Goal: Task Accomplishment & Management: Use online tool/utility

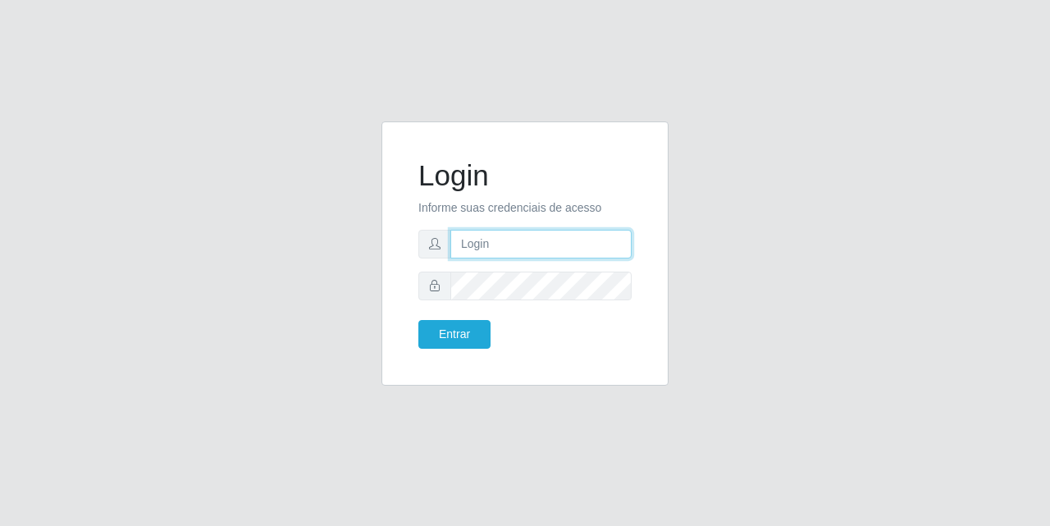
click at [491, 250] on input "text" at bounding box center [540, 244] width 181 height 29
type input "A"
click at [574, 302] on form "Login Informe suas credenciais de acesso [EMAIL_ADDRESS][DOMAIN_NAME] Entrar" at bounding box center [524, 253] width 213 height 190
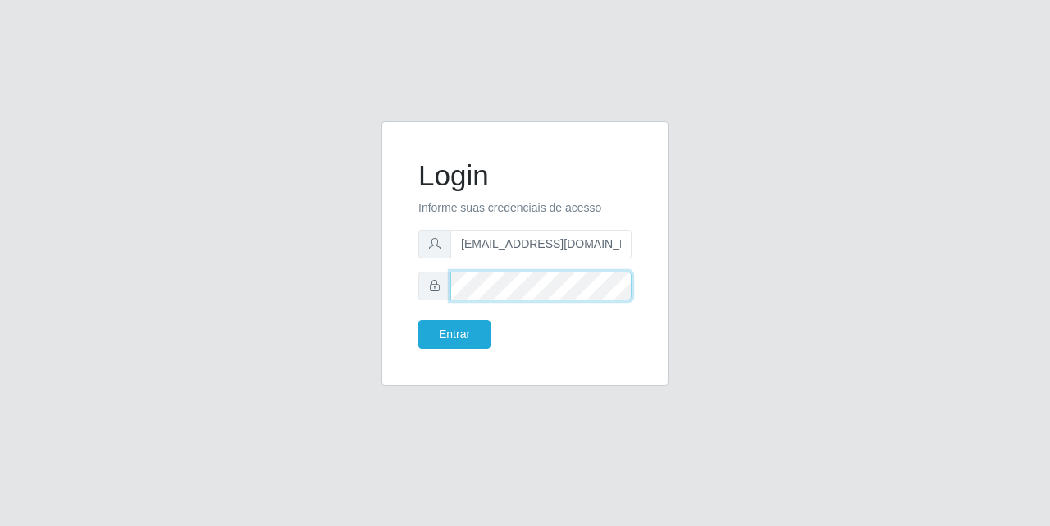
click at [418, 320] on button "Entrar" at bounding box center [454, 334] width 72 height 29
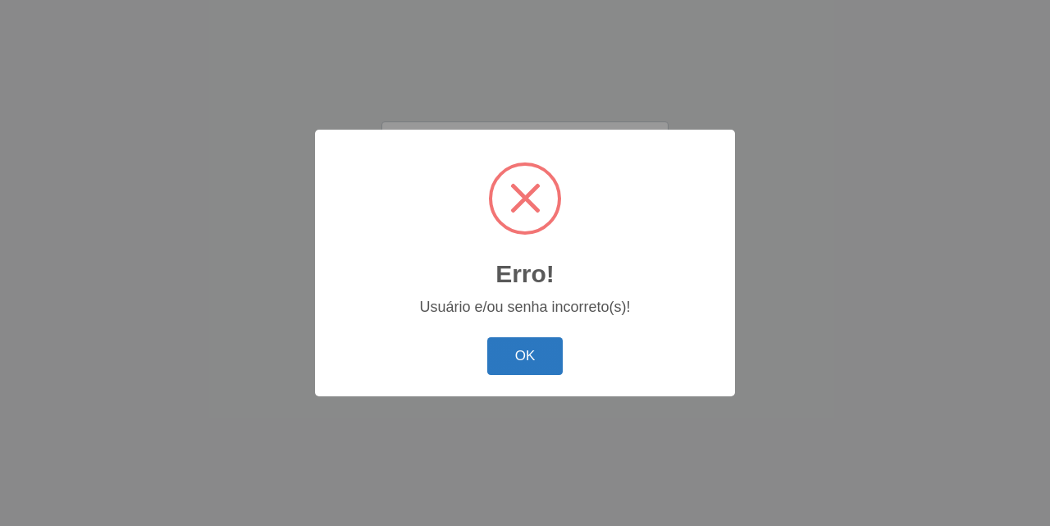
click at [540, 352] on button "OK" at bounding box center [525, 356] width 76 height 39
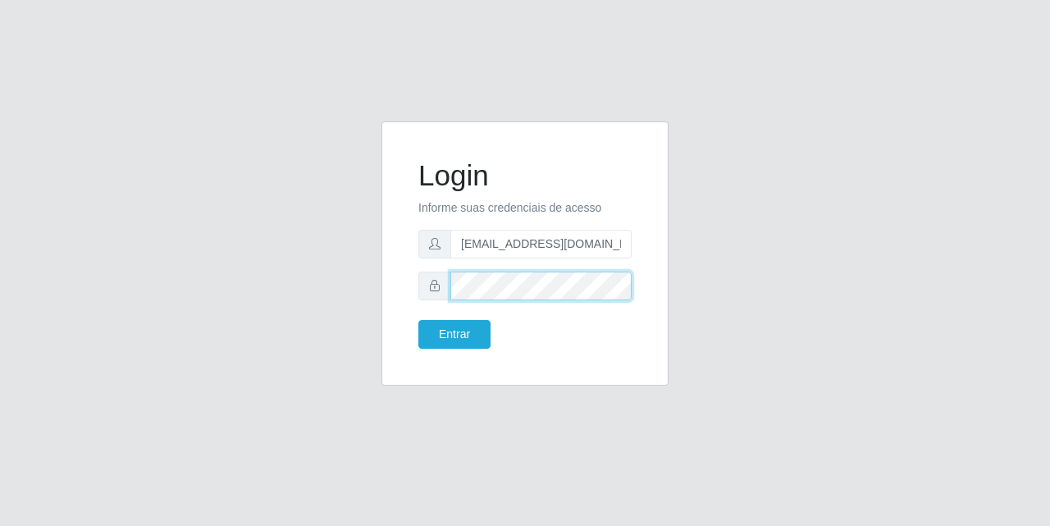
click at [418, 320] on button "Entrar" at bounding box center [454, 334] width 72 height 29
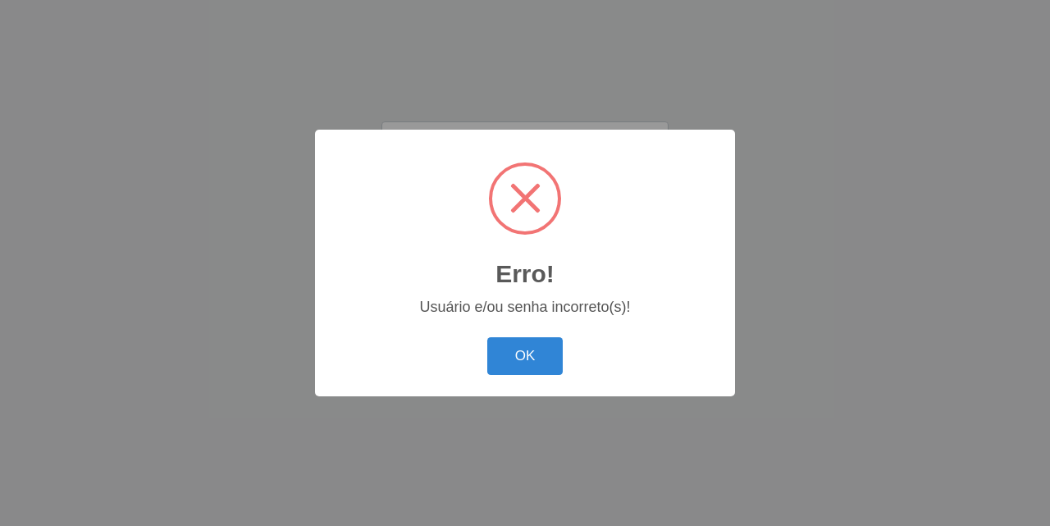
click at [544, 376] on button "OK" at bounding box center [525, 356] width 76 height 39
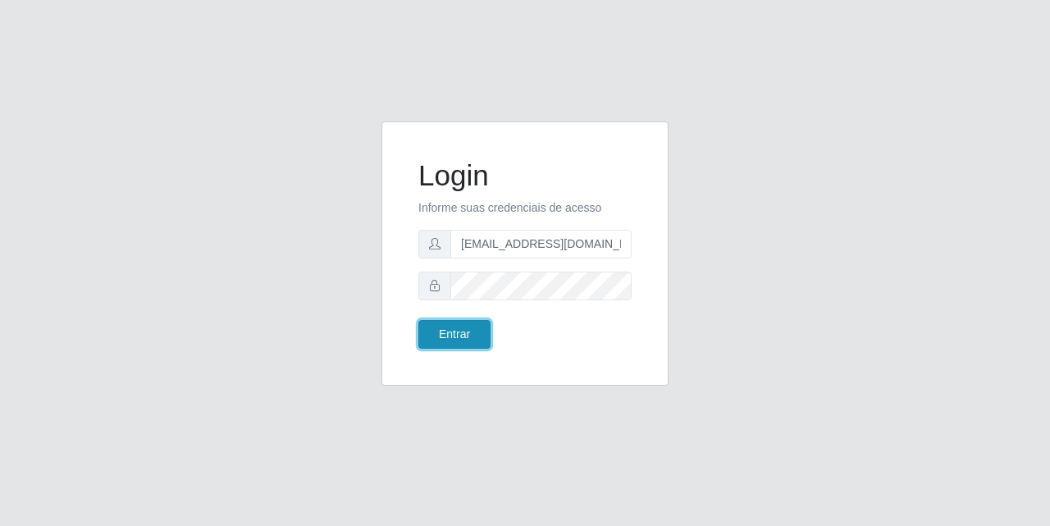
click at [479, 337] on button "Entrar" at bounding box center [454, 334] width 72 height 29
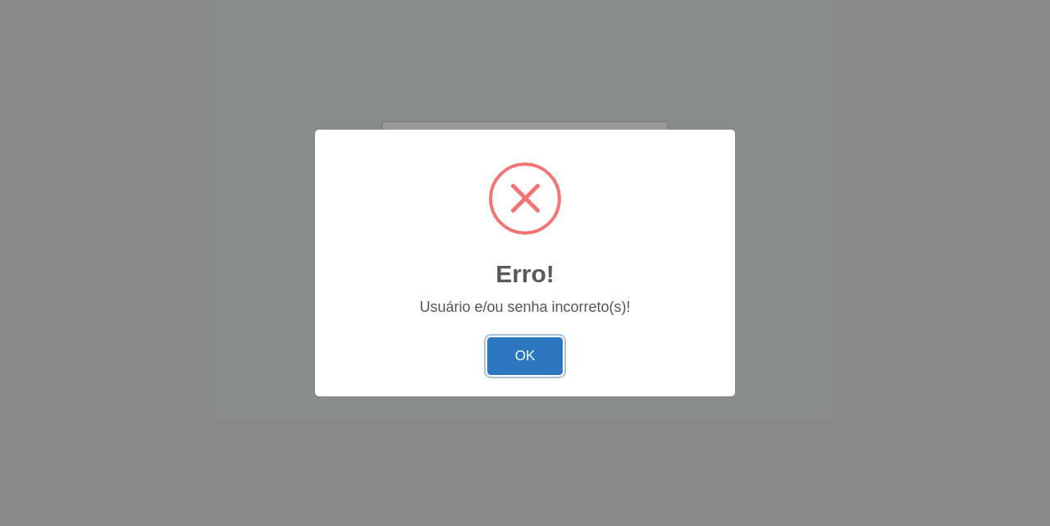
click at [512, 362] on button "OK" at bounding box center [525, 356] width 76 height 39
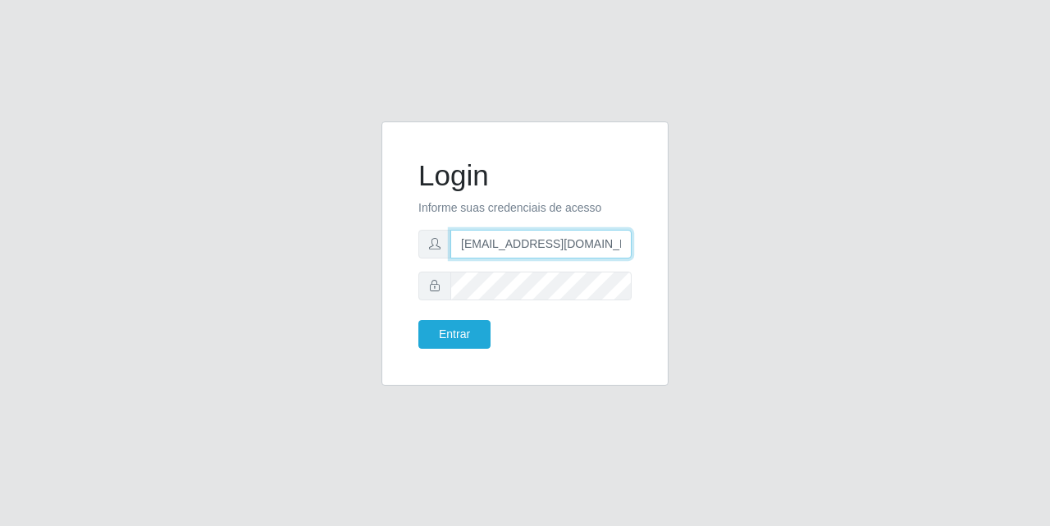
click at [531, 239] on input "[EMAIL_ADDRESS][DOMAIN_NAME]" at bounding box center [540, 244] width 181 height 29
click at [529, 248] on input "[EMAIL_ADDRESS][DOMAIN_NAME]" at bounding box center [540, 244] width 181 height 29
click at [538, 250] on input "[EMAIL_ADDRESS][DOMAIN_NAME]" at bounding box center [540, 244] width 181 height 29
click at [547, 245] on input "[EMAIL_ADDRESS][DOMAIN_NAME]" at bounding box center [540, 244] width 181 height 29
click at [550, 247] on input "[EMAIL_ADDRESS][DOMAIN_NAME]" at bounding box center [540, 244] width 181 height 29
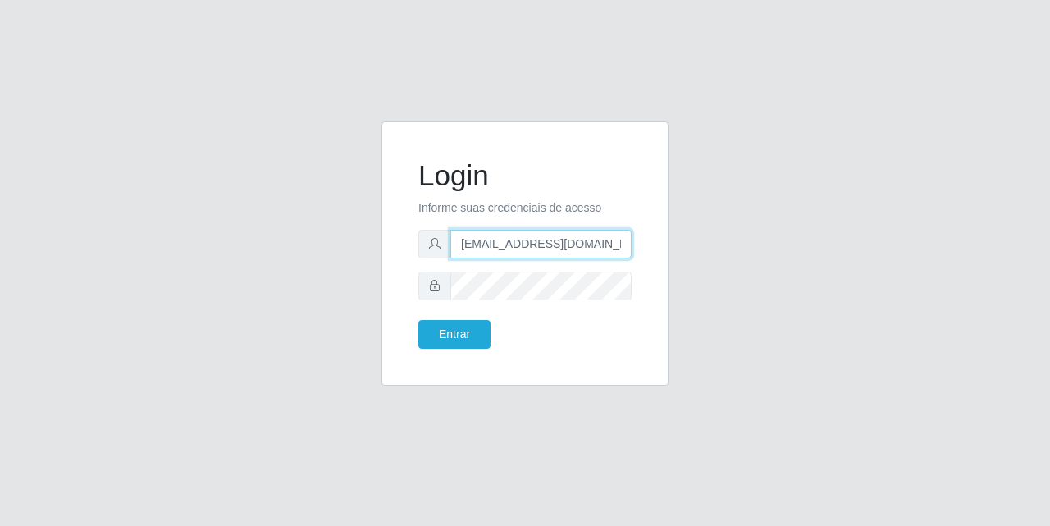
type input "[EMAIL_ADDRESS][DOMAIN_NAME]"
click at [418, 320] on button "Entrar" at bounding box center [454, 334] width 72 height 29
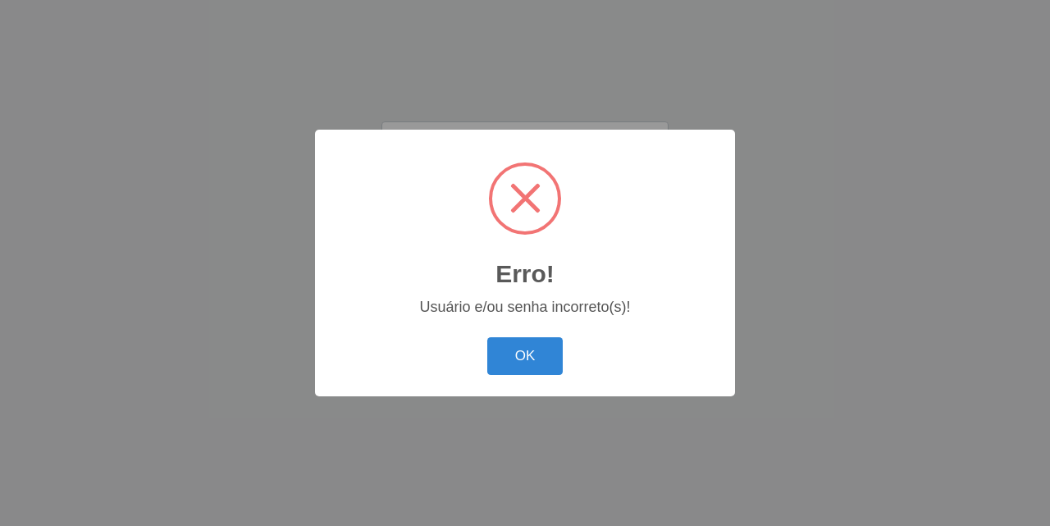
drag, startPoint x: 519, startPoint y: 345, endPoint x: 517, endPoint y: 353, distance: 8.4
click at [517, 349] on button "OK" at bounding box center [525, 356] width 76 height 39
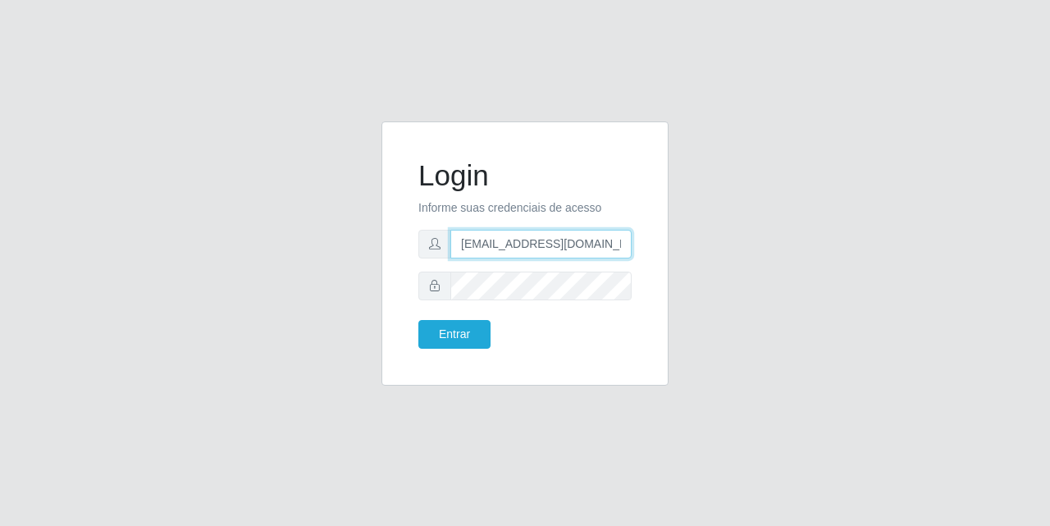
click at [595, 244] on input "[EMAIL_ADDRESS][DOMAIN_NAME]" at bounding box center [540, 244] width 181 height 29
click at [593, 240] on input "[EMAIL_ADDRESS][DOMAIN_NAME]" at bounding box center [540, 244] width 181 height 29
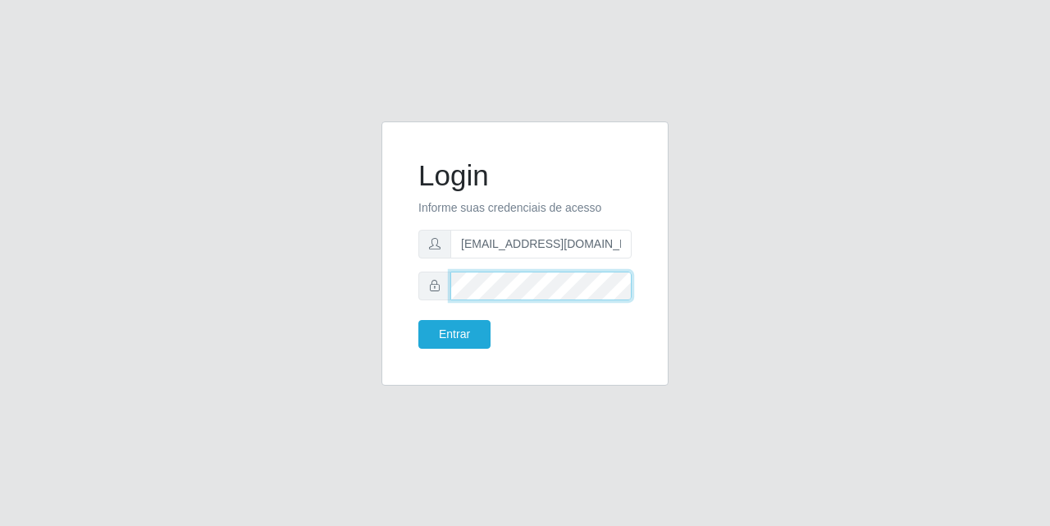
click at [418, 320] on button "Entrar" at bounding box center [454, 334] width 72 height 29
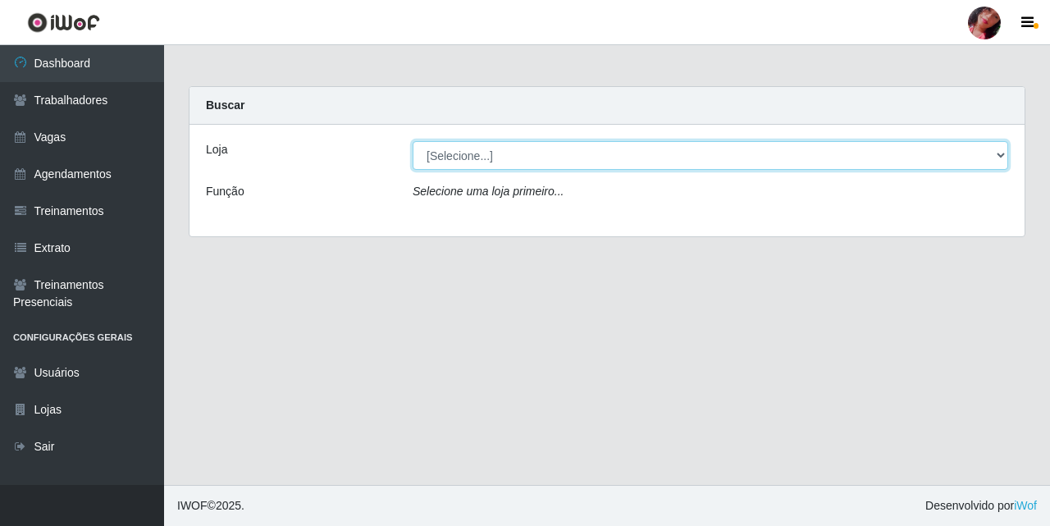
click at [444, 155] on select "[Selecione...] Supermercado [GEOGRAPHIC_DATA]" at bounding box center [709, 155] width 595 height 29
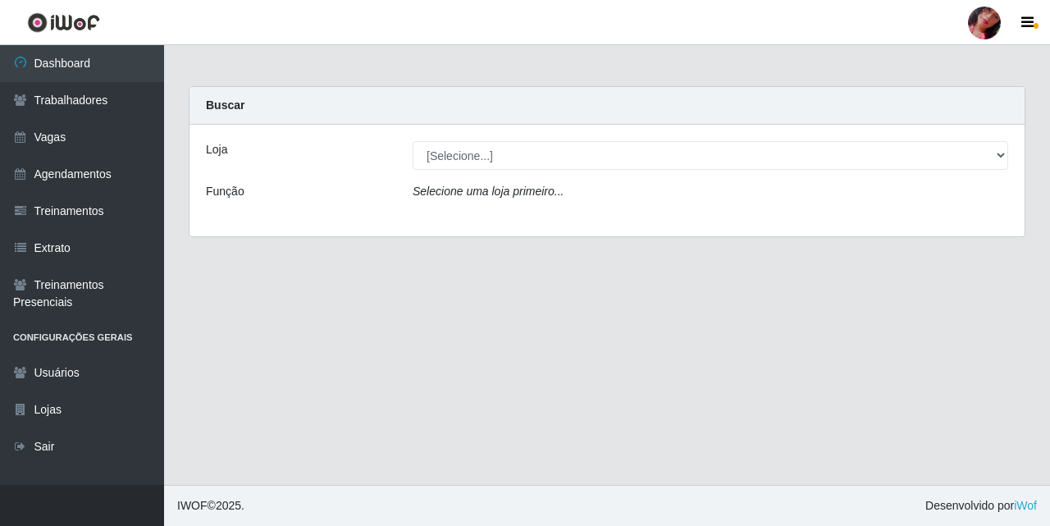
click at [481, 221] on div "Loja [Selecione...] Supermercado São Sebastião - Unidade Camalaú Função Selecio…" at bounding box center [606, 181] width 835 height 112
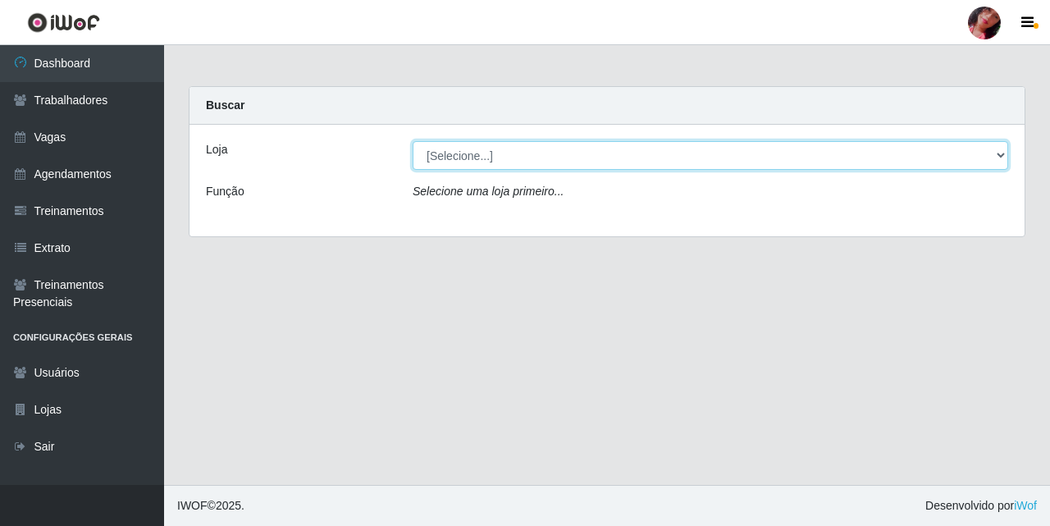
click at [495, 155] on select "[Selecione...] Supermercado [GEOGRAPHIC_DATA]" at bounding box center [709, 155] width 595 height 29
select select "165"
click at [412, 141] on select "[Selecione...] Supermercado [GEOGRAPHIC_DATA]" at bounding box center [709, 155] width 595 height 29
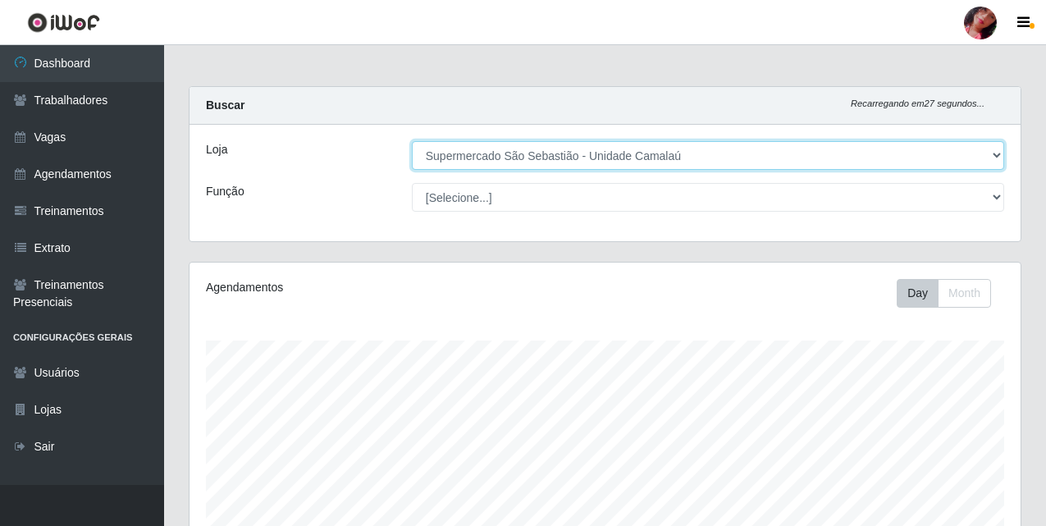
scroll to position [410, 0]
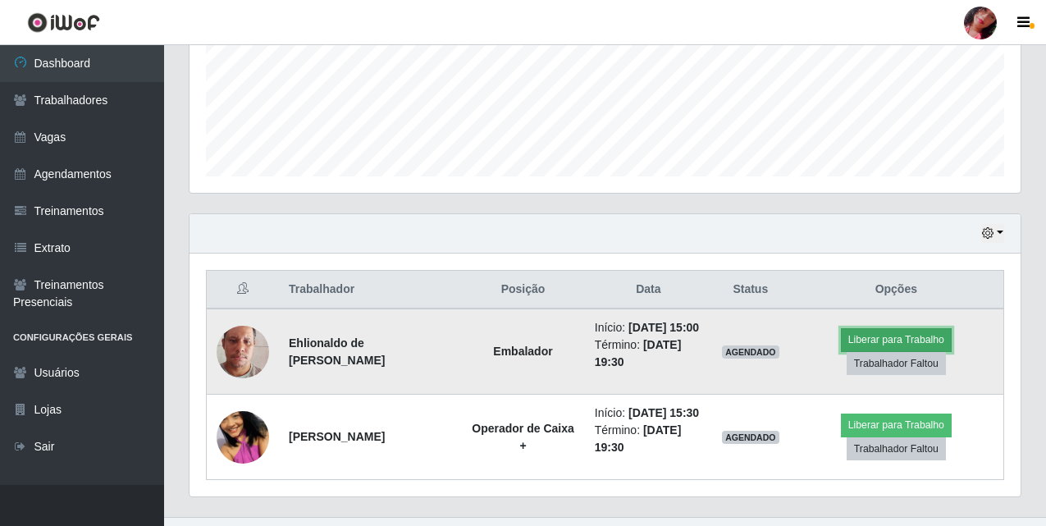
click at [904, 335] on button "Liberar para Trabalho" at bounding box center [896, 339] width 111 height 23
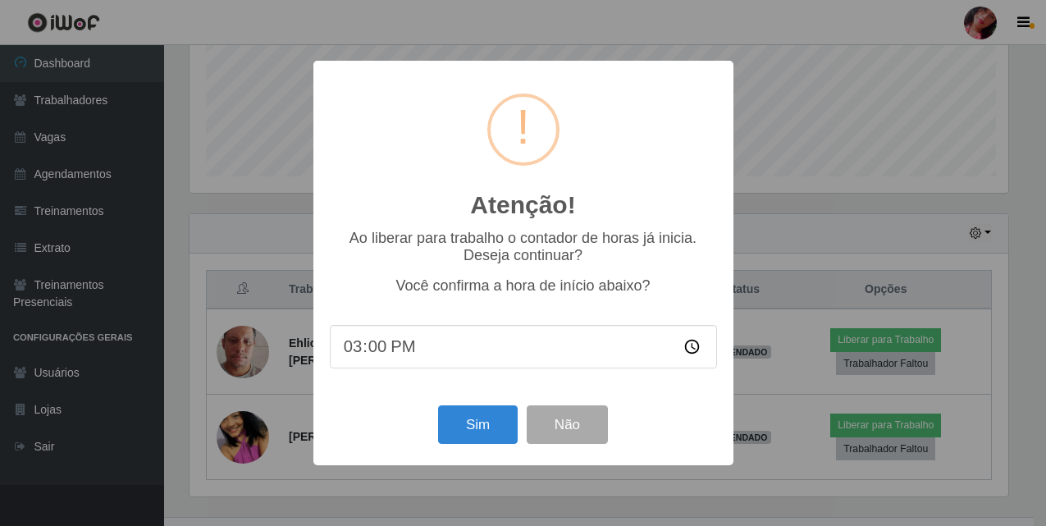
scroll to position [340, 822]
click at [480, 420] on button "Sim" at bounding box center [480, 424] width 80 height 39
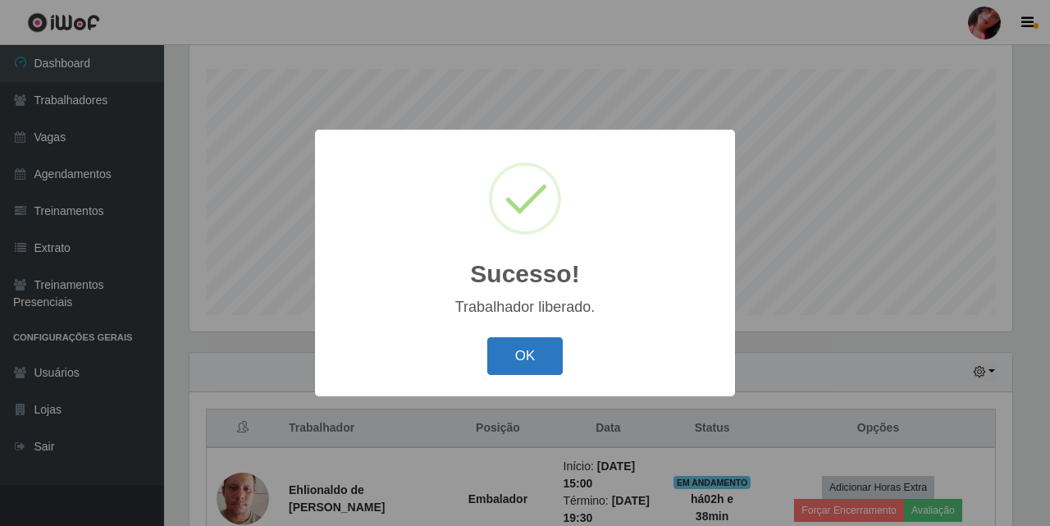
click at [537, 361] on button "OK" at bounding box center [525, 356] width 76 height 39
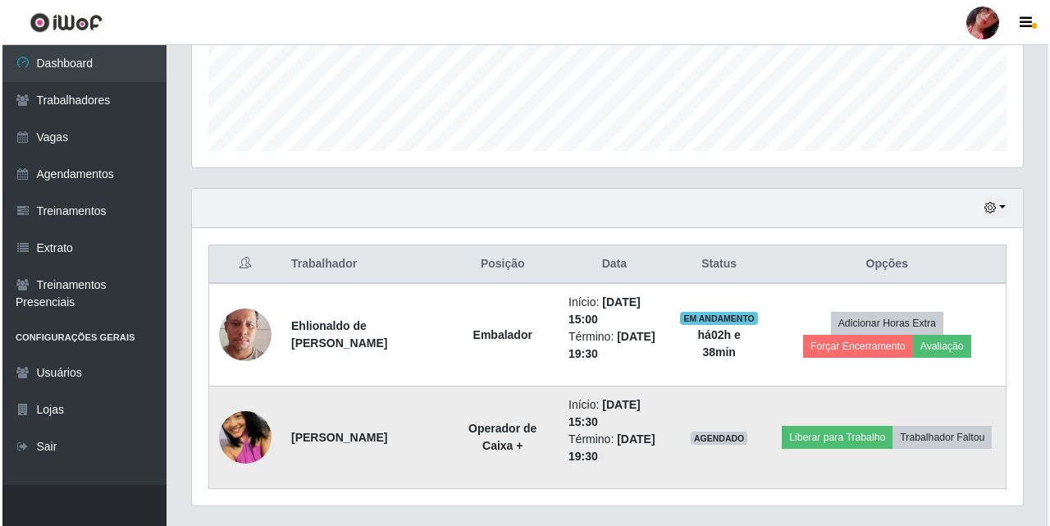
scroll to position [476, 0]
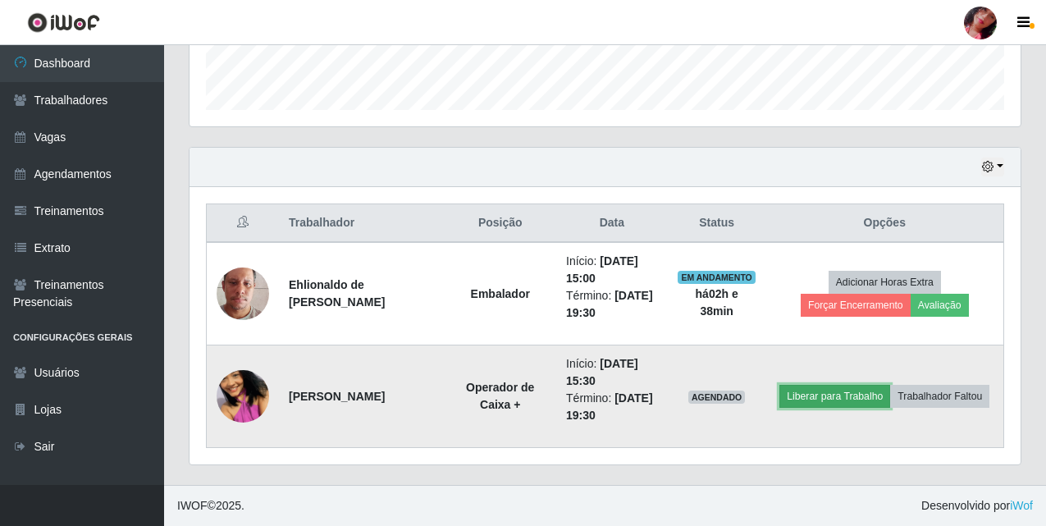
click at [863, 394] on button "Liberar para Trabalho" at bounding box center [834, 396] width 111 height 23
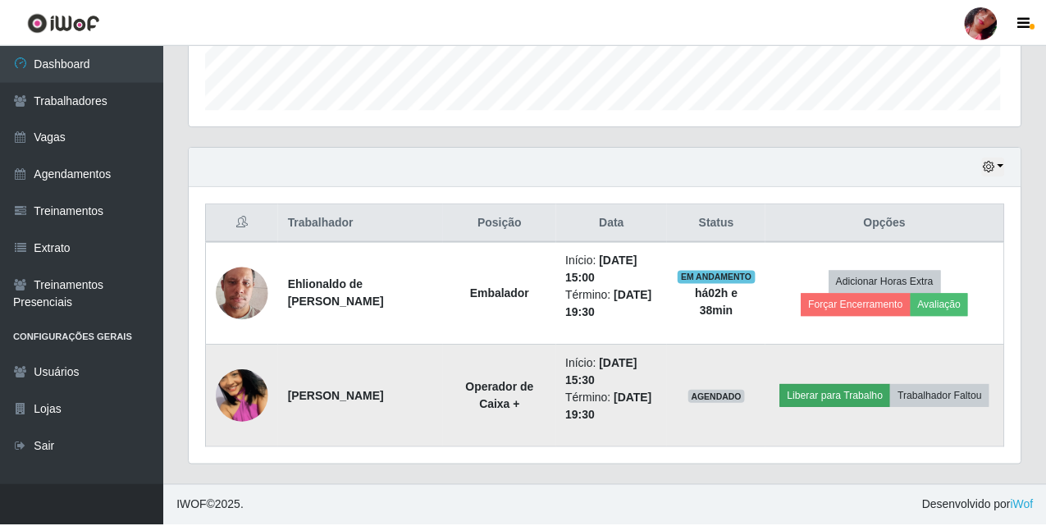
scroll to position [340, 822]
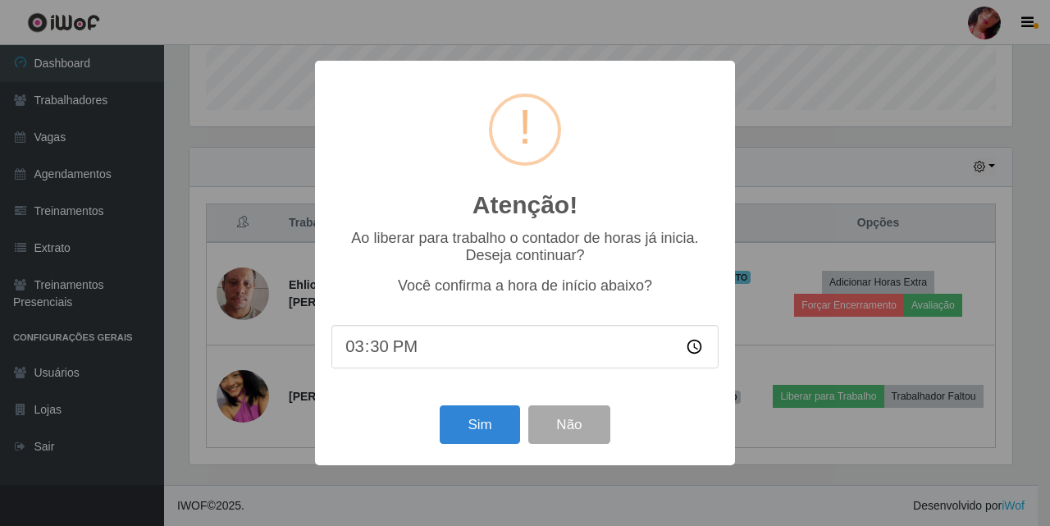
click at [494, 409] on div "Sim Não" at bounding box center [524, 424] width 387 height 47
click at [489, 425] on button "Sim" at bounding box center [480, 424] width 80 height 39
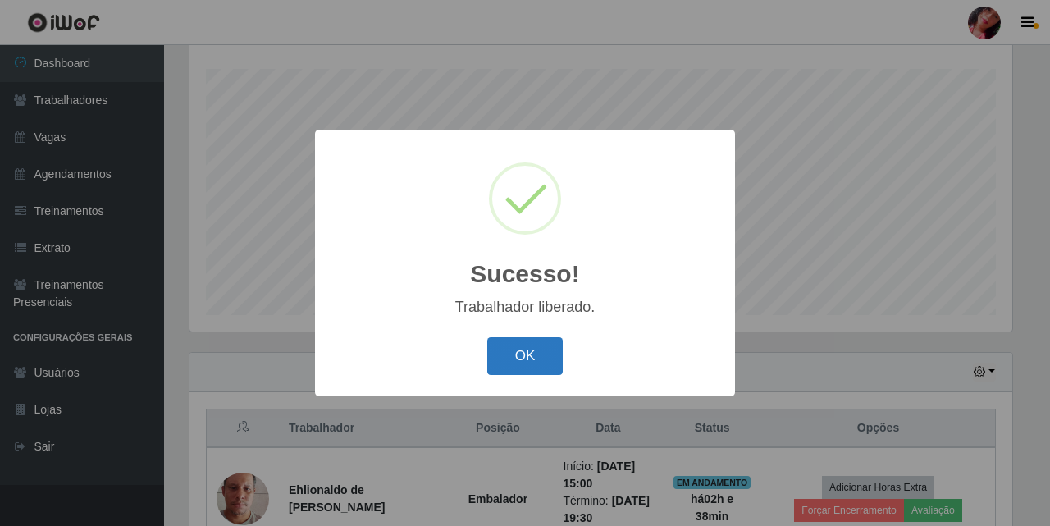
click at [525, 364] on button "OK" at bounding box center [525, 356] width 76 height 39
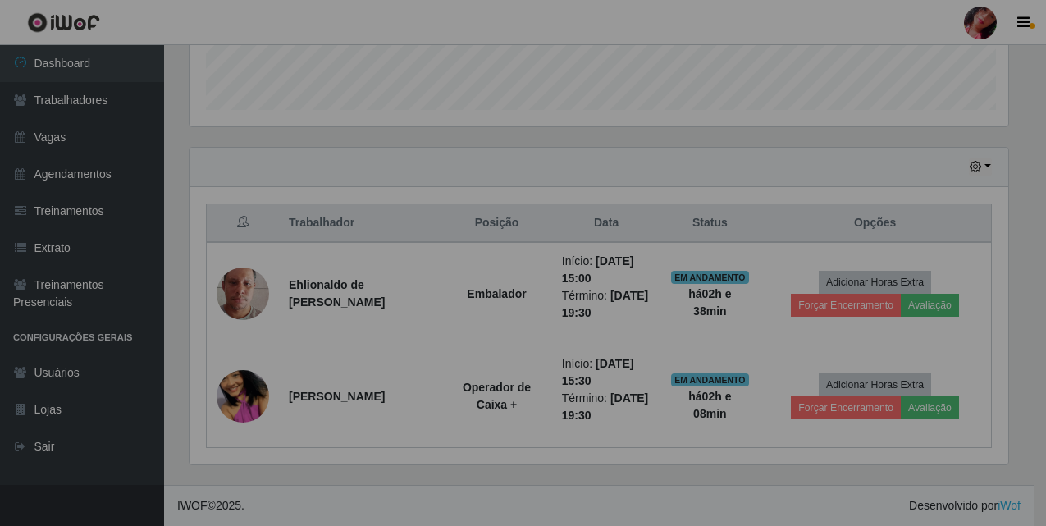
scroll to position [340, 831]
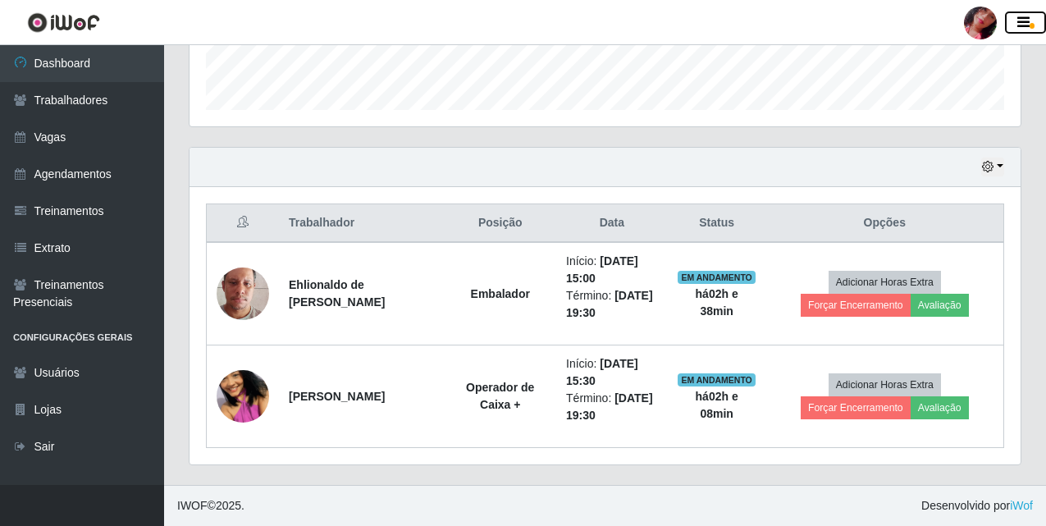
click at [1012, 26] on button "button" at bounding box center [1025, 22] width 41 height 23
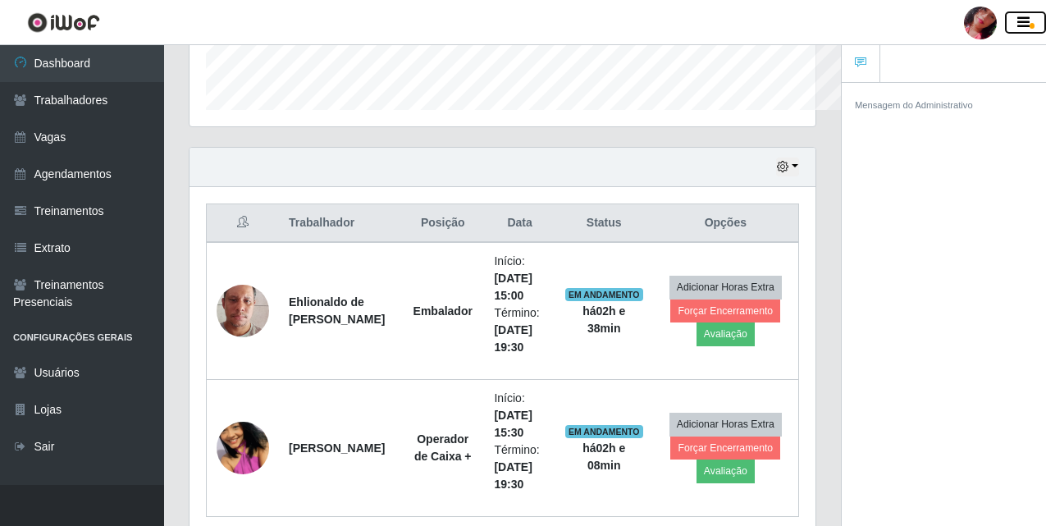
scroll to position [819680, 819394]
click at [994, 21] on div at bounding box center [980, 23] width 33 height 33
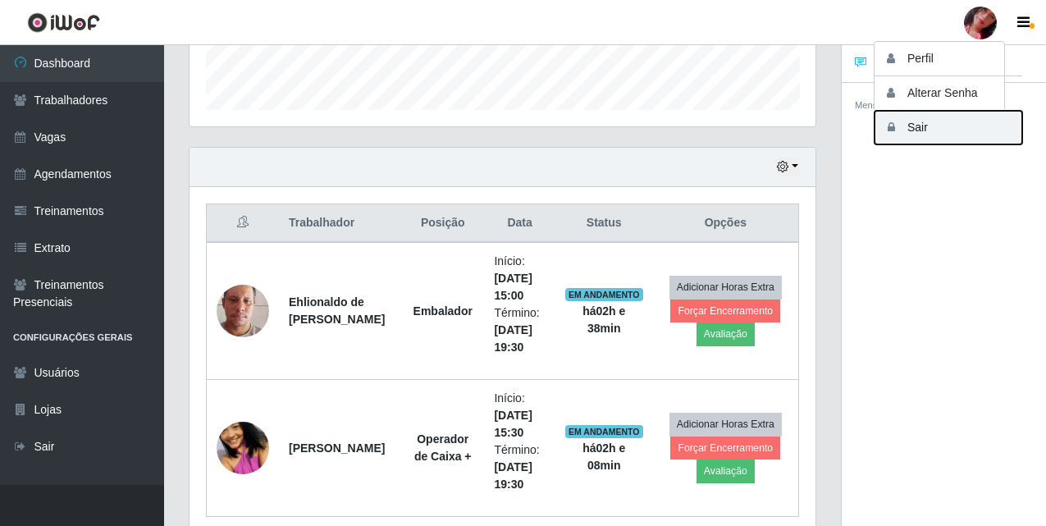
click at [941, 138] on button "Sair" at bounding box center [948, 128] width 148 height 34
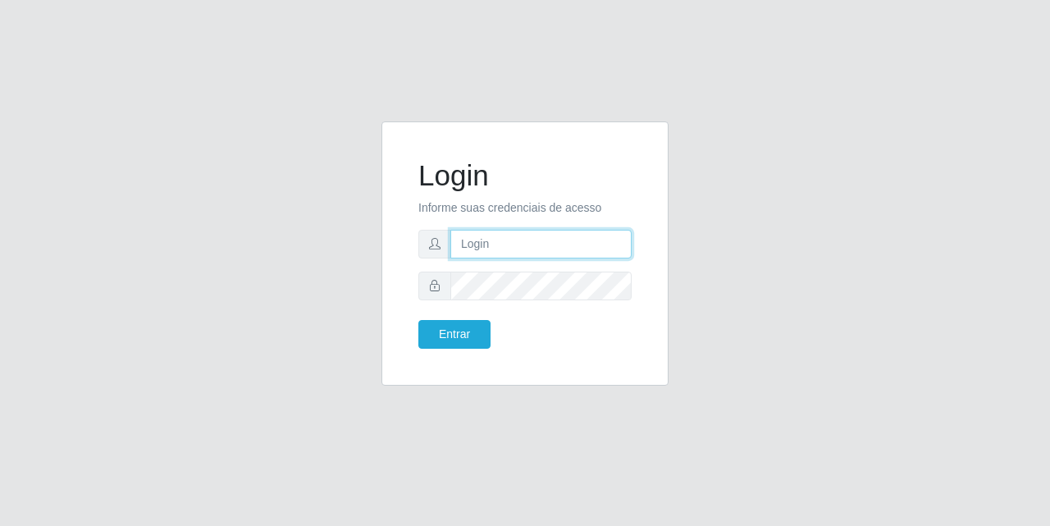
click at [480, 246] on input "text" at bounding box center [540, 244] width 181 height 29
type input "[EMAIL_ADDRESS][DOMAIN_NAME]"
